Goal: Information Seeking & Learning: Learn about a topic

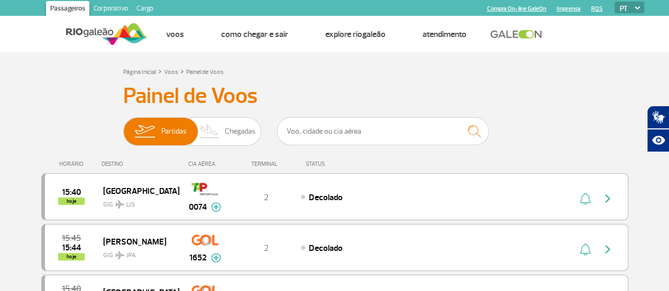
click at [114, 2] on link "Corporativo" at bounding box center [110, 9] width 43 height 17
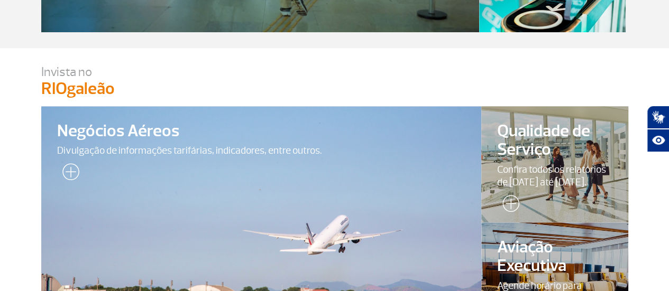
scroll to position [304, 0]
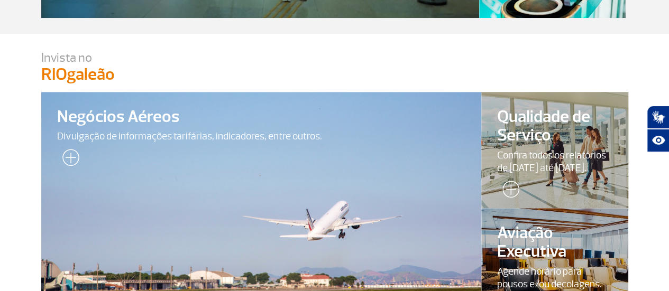
click at [543, 142] on span "Qualidade de Serviço" at bounding box center [554, 126] width 115 height 37
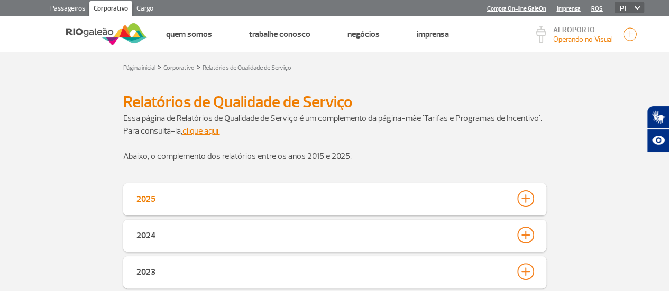
click at [525, 203] on div at bounding box center [525, 198] width 17 height 17
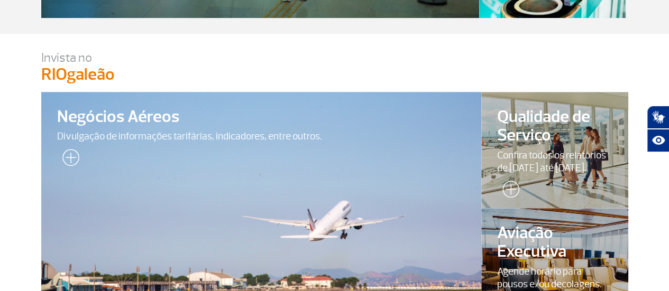
click at [258, 163] on div at bounding box center [261, 209] width 449 height 238
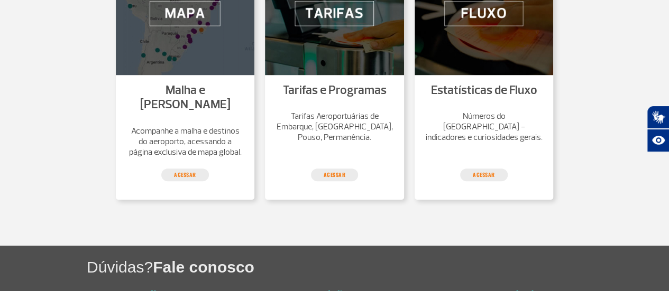
scroll to position [423, 0]
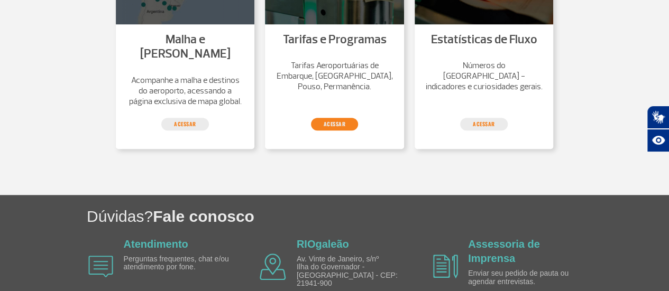
click at [350, 118] on link "Acessar" at bounding box center [335, 124] width 48 height 13
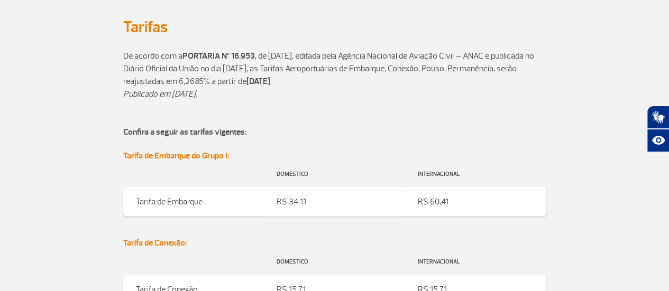
scroll to position [1273, 0]
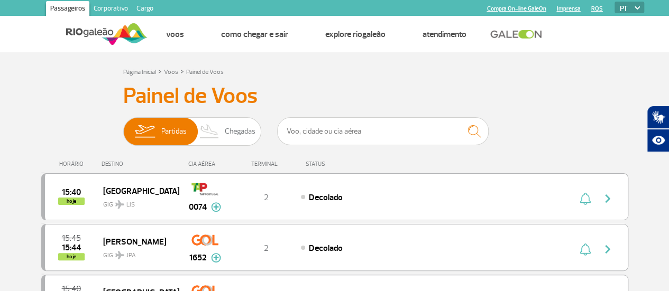
click at [123, 7] on link "Corporativo" at bounding box center [110, 9] width 43 height 17
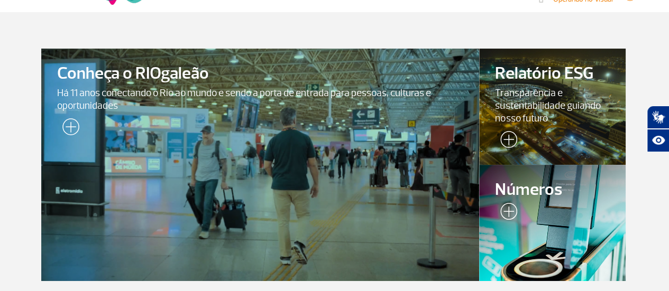
scroll to position [106, 0]
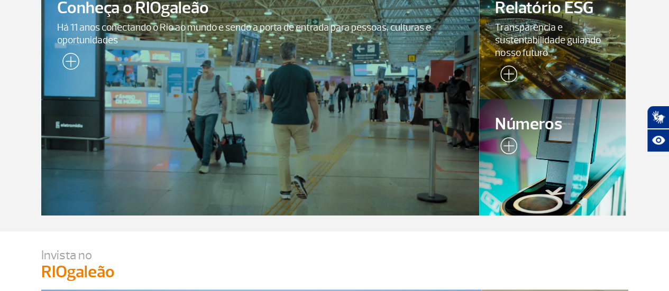
click at [545, 171] on div at bounding box center [552, 157] width 149 height 118
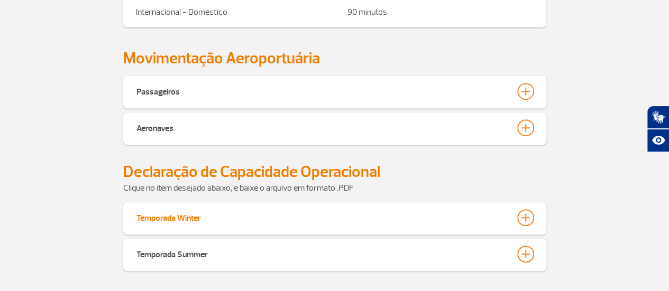
scroll to position [476, 0]
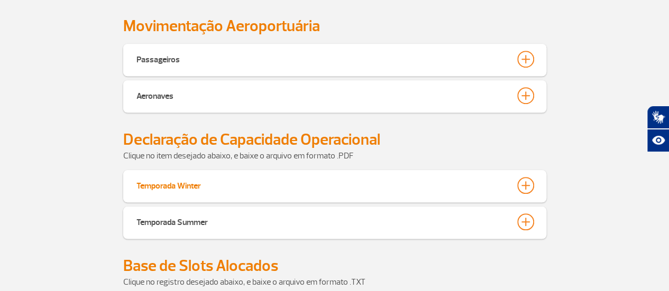
click at [524, 185] on div at bounding box center [525, 185] width 17 height 17
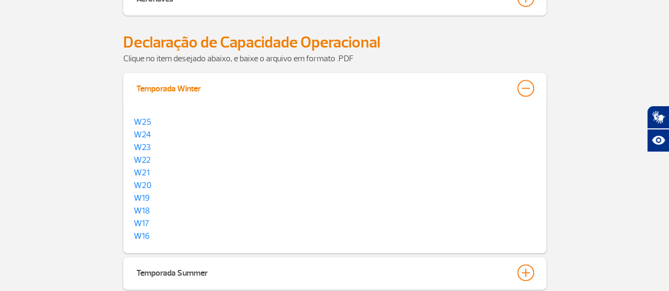
scroll to position [635, 0]
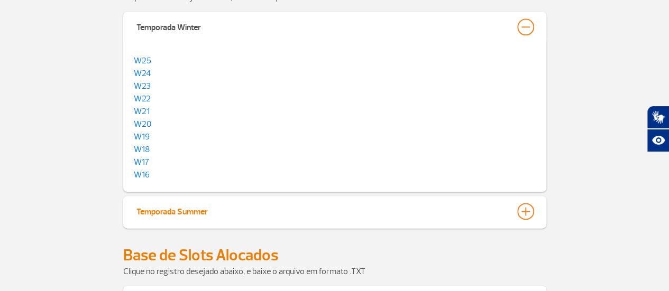
click at [526, 206] on div at bounding box center [525, 211] width 17 height 17
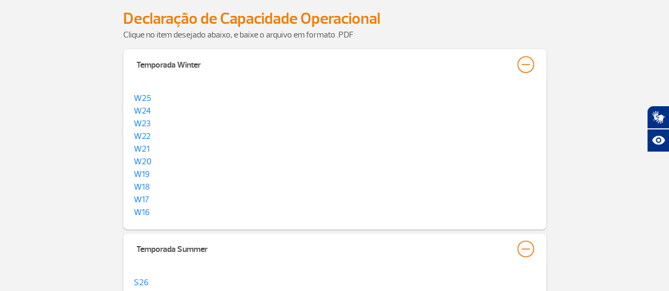
scroll to position [582, 0]
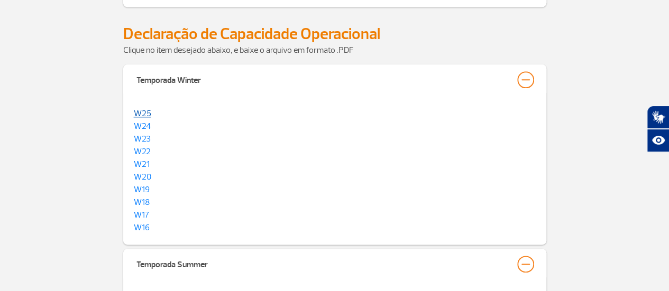
click at [142, 111] on link "W25" at bounding box center [142, 113] width 17 height 11
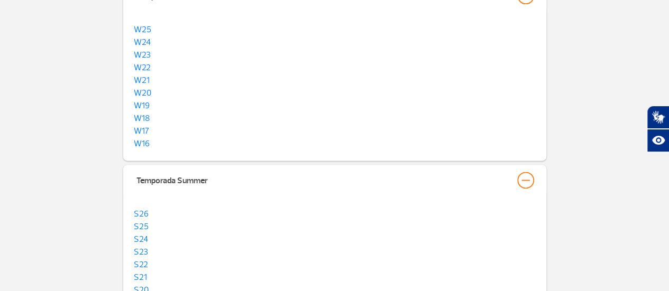
scroll to position [741, 0]
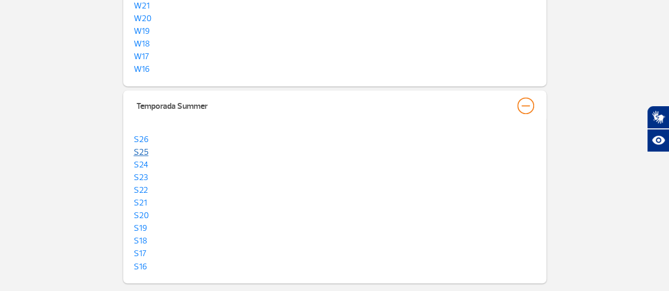
click at [143, 150] on link "S25" at bounding box center [141, 152] width 15 height 11
